Goal: Task Accomplishment & Management: Manage account settings

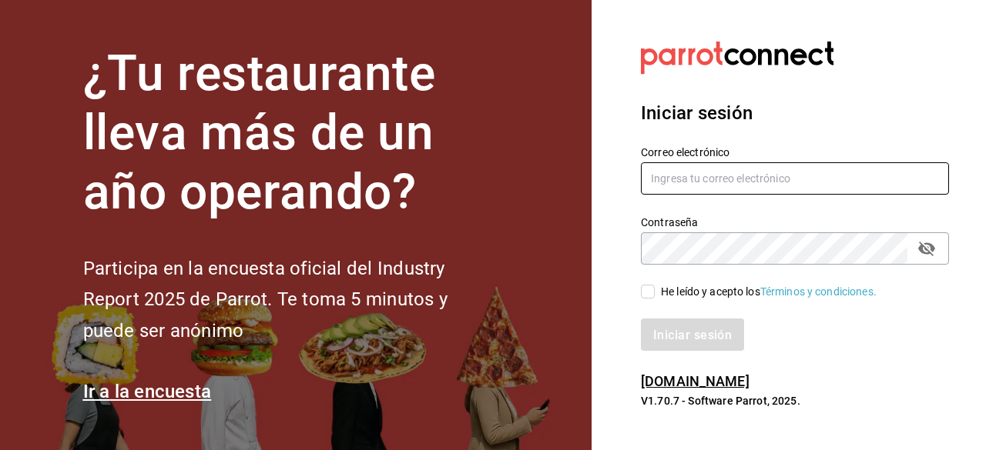
type input "carlom4rc.21@gmail.com"
click at [929, 250] on icon "campo de contraseña" at bounding box center [926, 248] width 18 height 18
click at [647, 296] on input "He leído y acepto los Términos y condiciones." at bounding box center [648, 292] width 14 height 14
checkbox input "true"
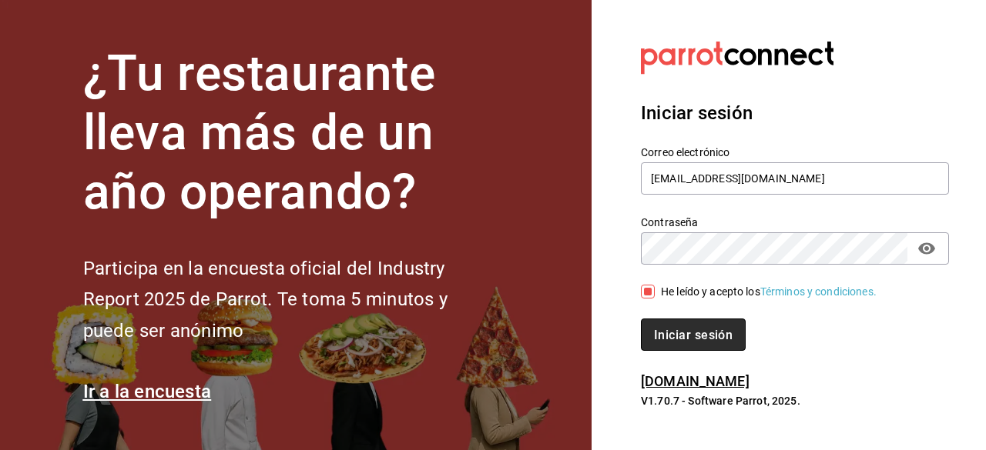
click at [667, 347] on button "Iniciar sesión" at bounding box center [693, 335] width 105 height 32
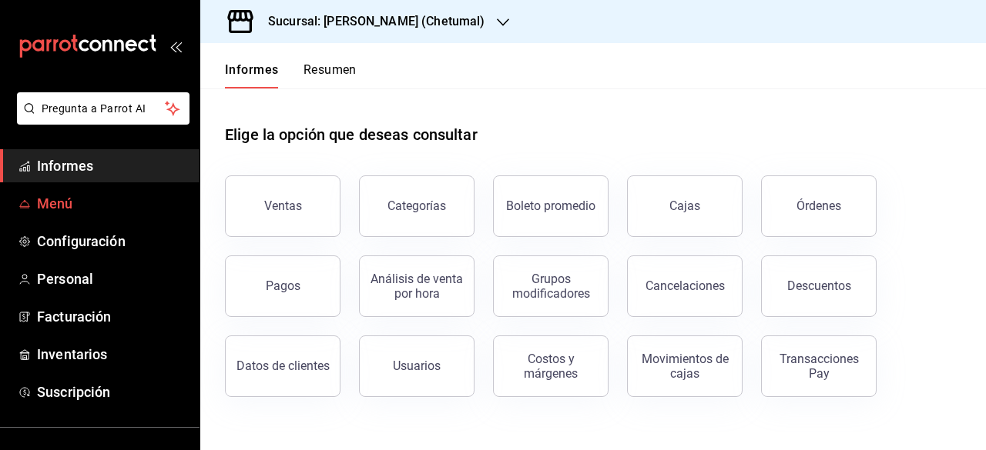
click at [47, 208] on font "Menú" at bounding box center [55, 204] width 36 height 16
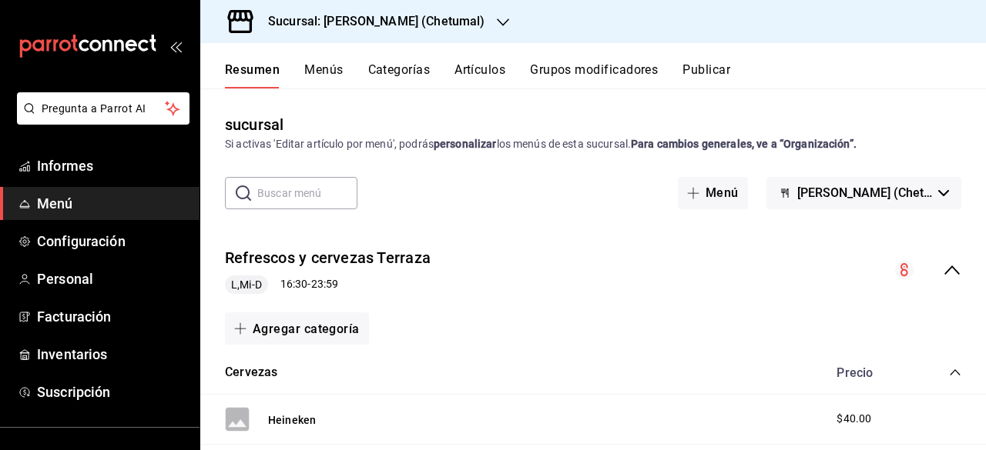
click at [473, 69] on font "Artículos" at bounding box center [479, 69] width 51 height 15
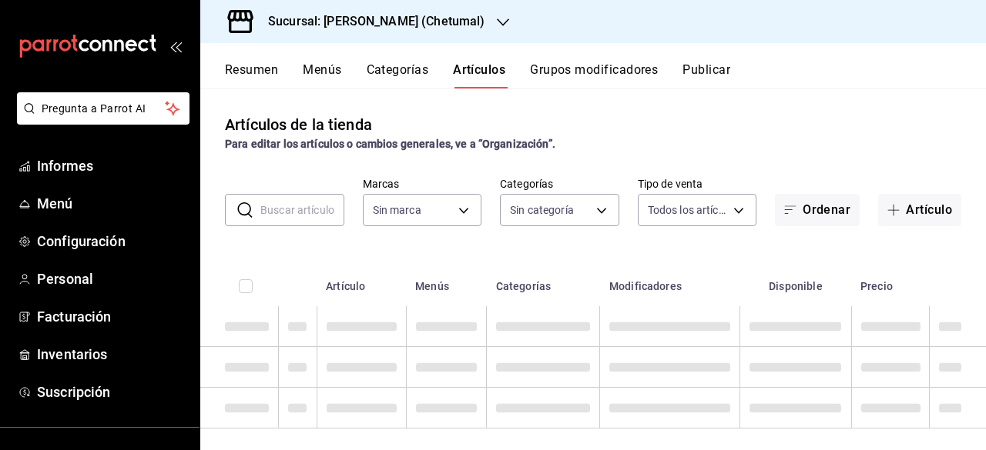
type input "1e1dcecb-146a-4c38-a37f-07a66fe23c0d"
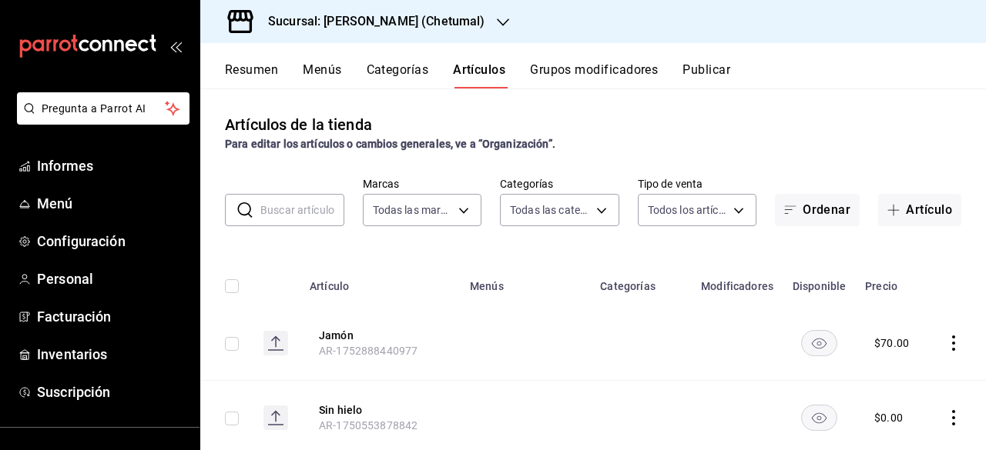
type input "afeef8b8-472a-4080-9df8-2e42184c4c11,f98108bb-a2b2-4d05-9419-5e1f5dc0d9f4,7f33e…"
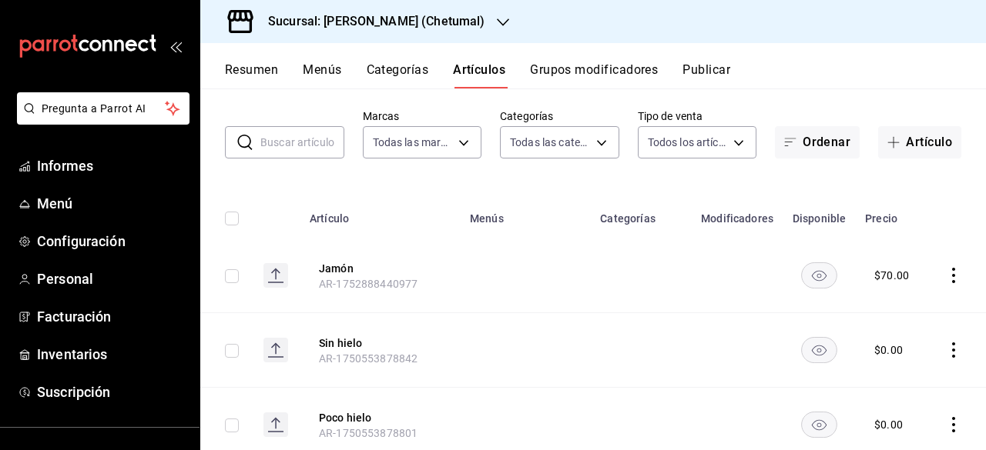
scroll to position [154, 0]
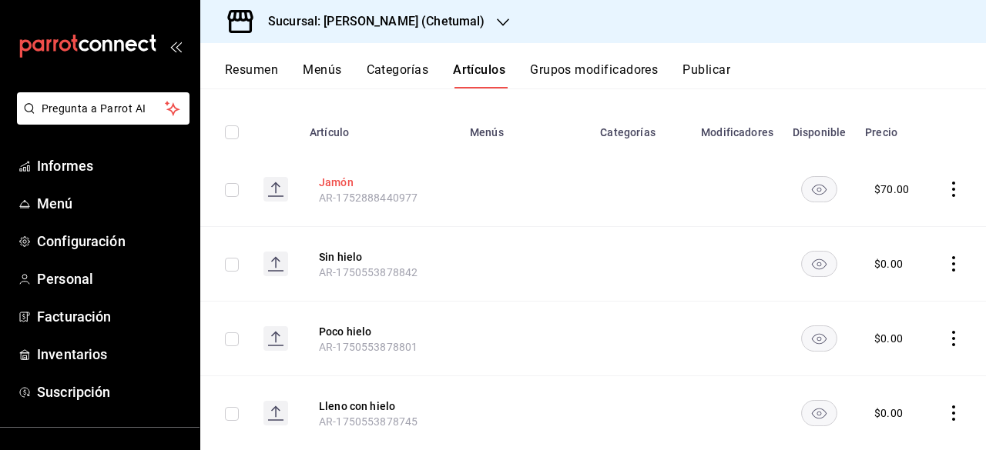
click at [337, 182] on font "Jamón" at bounding box center [336, 182] width 35 height 12
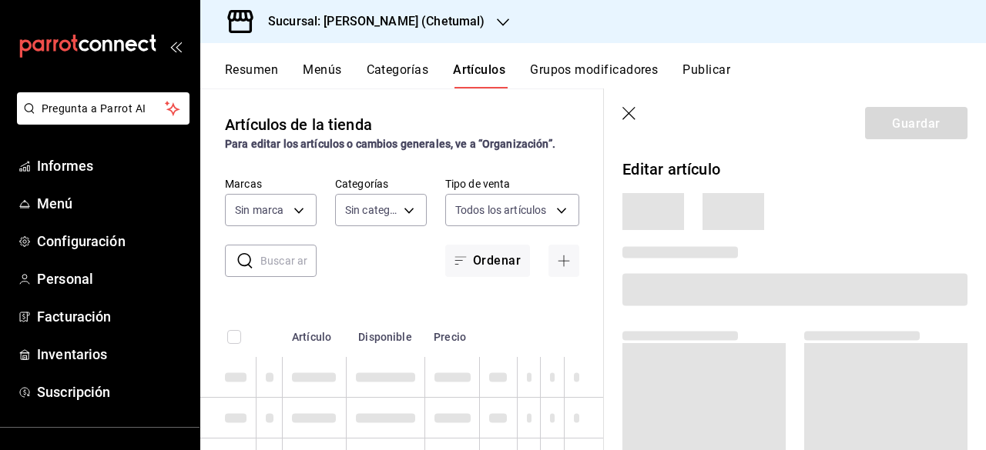
type input "afeef8b8-472a-4080-9df8-2e42184c4c11,f98108bb-a2b2-4d05-9419-5e1f5dc0d9f4,7f33e…"
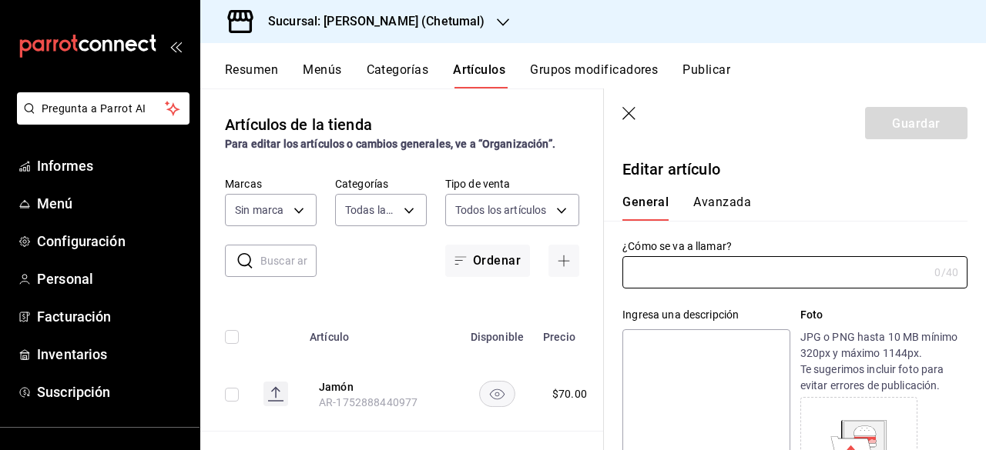
type input "1e1dcecb-146a-4c38-a37f-07a66fe23c0d"
type input "Jamón"
type input "AR-1752888440977"
type input "$70.00"
click at [631, 116] on icon "button" at bounding box center [628, 113] width 13 height 13
